Goal: Transaction & Acquisition: Purchase product/service

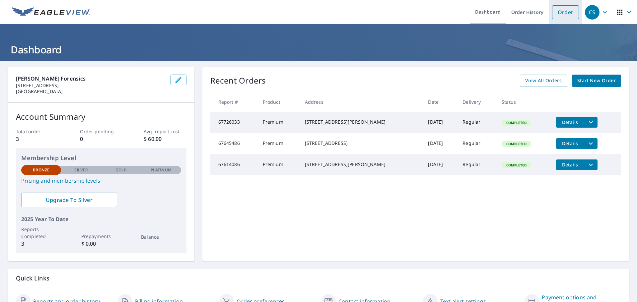
click at [563, 12] on link "Order" at bounding box center [565, 12] width 27 height 14
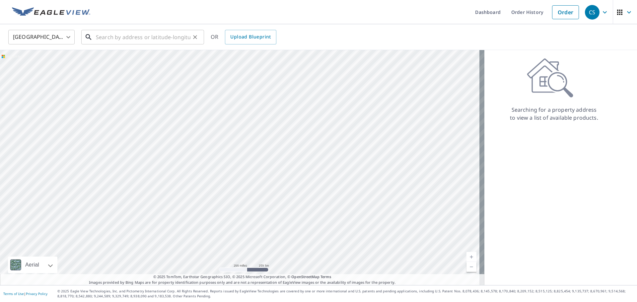
click at [153, 40] on input "text" at bounding box center [143, 37] width 95 height 19
paste input "[STREET_ADDRESS]"
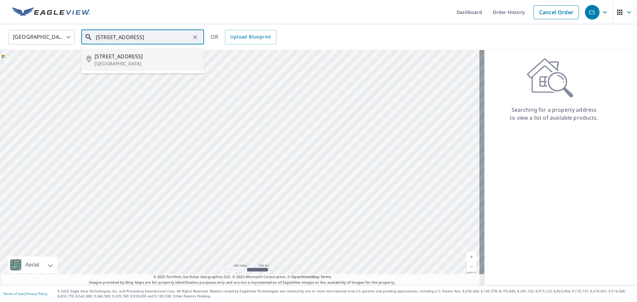
click at [137, 61] on p "[GEOGRAPHIC_DATA]" at bounding box center [147, 63] width 104 height 7
type input "[STREET_ADDRESS]"
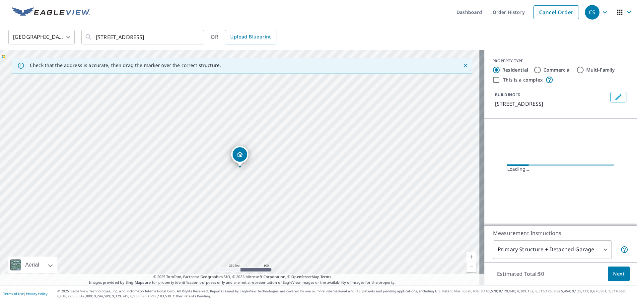
click at [462, 64] on icon "Close" at bounding box center [465, 65] width 7 height 7
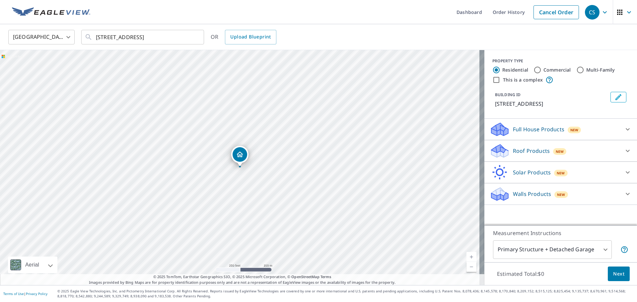
click at [528, 155] on p "Roof Products" at bounding box center [531, 151] width 37 height 8
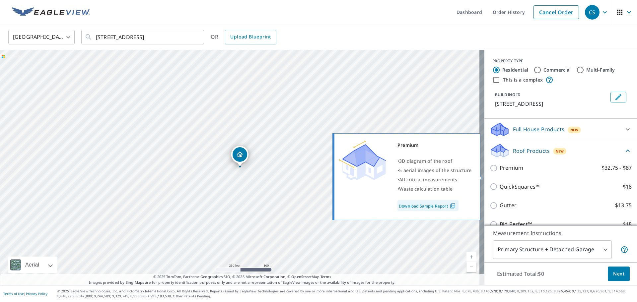
click at [490, 172] on input "Premium $32.75 - $87" at bounding box center [495, 168] width 10 height 8
checkbox input "true"
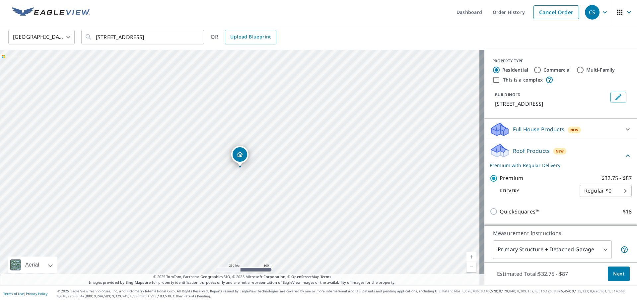
click at [613, 276] on span "Next" at bounding box center [618, 274] width 11 height 8
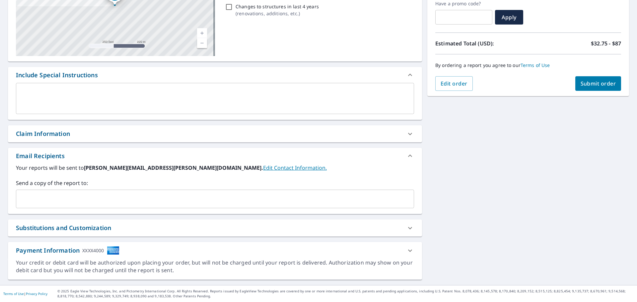
scroll to position [82, 0]
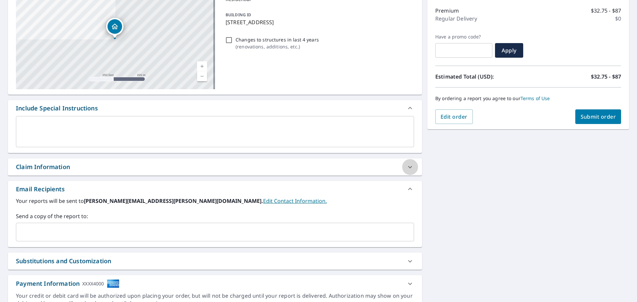
click at [408, 163] on icon at bounding box center [410, 167] width 8 height 8
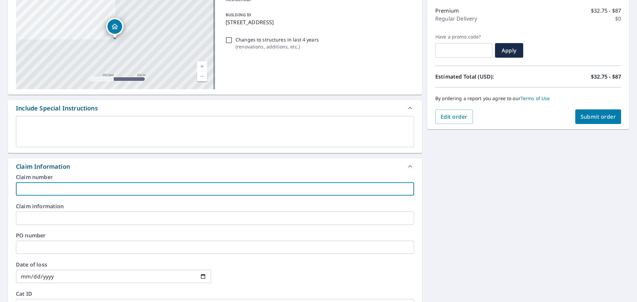
click at [75, 188] on input "text" at bounding box center [215, 188] width 398 height 13
type input "SE25-284 [PERSON_NAME]"
click at [582, 118] on span "Submit order" at bounding box center [598, 116] width 35 height 7
